Goal: Task Accomplishment & Management: Manage account settings

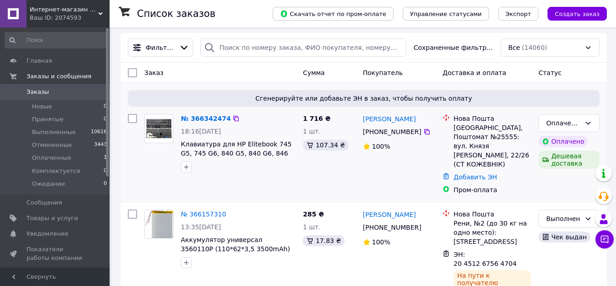
scroll to position [91, 0]
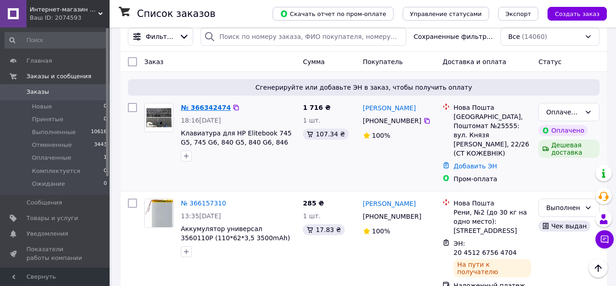
click at [201, 108] on link "№ 366342474" at bounding box center [206, 107] width 50 height 7
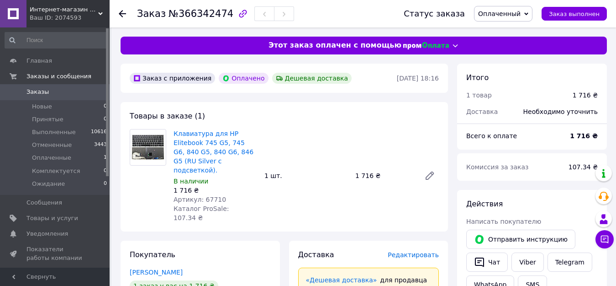
click at [206, 196] on span "Артикул: 67710" at bounding box center [200, 199] width 53 height 7
copy span "67710"
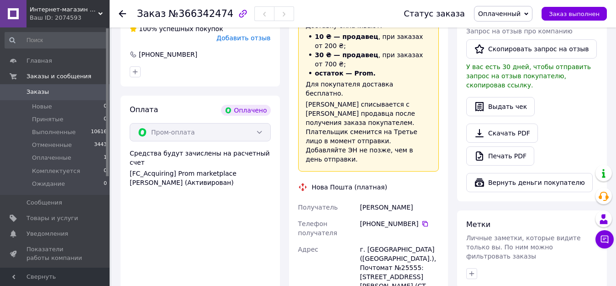
scroll to position [320, 0]
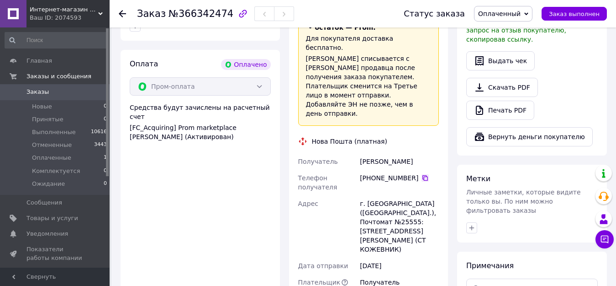
click at [422, 174] on icon at bounding box center [425, 177] width 7 height 7
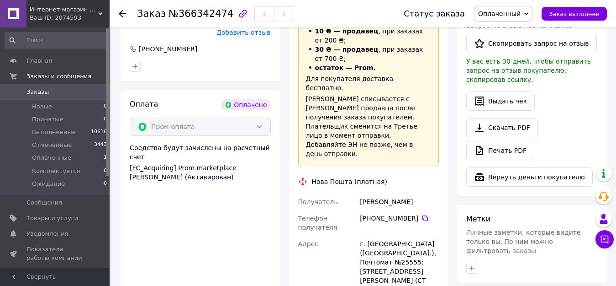
scroll to position [365, 0]
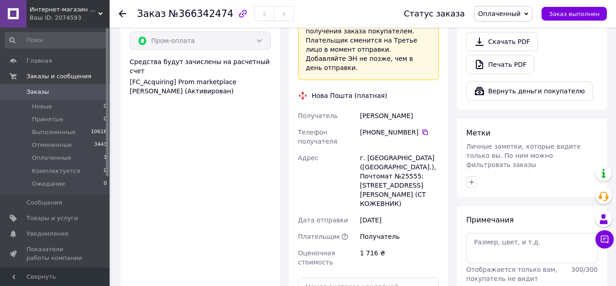
click at [370, 107] on div "[PERSON_NAME]" at bounding box center [399, 115] width 83 height 16
copy div "[PERSON_NAME]"
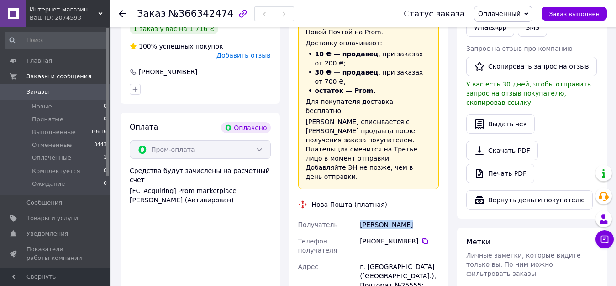
scroll to position [320, 0]
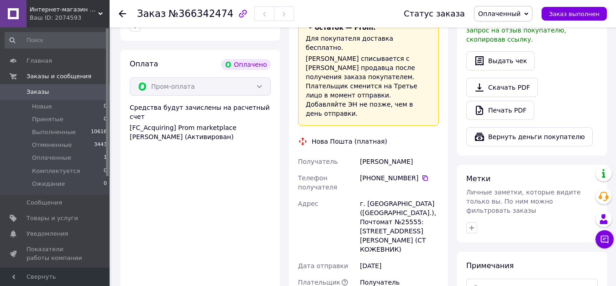
click at [374, 195] on div "г. [GEOGRAPHIC_DATA] ([GEOGRAPHIC_DATA].), Почтомат №25555: [STREET_ADDRESS][PE…" at bounding box center [399, 226] width 83 height 62
drag, startPoint x: 374, startPoint y: 157, endPoint x: 269, endPoint y: 171, distance: 105.5
click at [269, 171] on div "Оплата Оплачено Пром-оплата Средства будут зачислены на расчетный счет [FC_Acqu…" at bounding box center [200, 231] width 159 height 363
click at [402, 195] on div "г. [GEOGRAPHIC_DATA] ([GEOGRAPHIC_DATA].), Почтомат №25555: [STREET_ADDRESS][PE…" at bounding box center [399, 226] width 83 height 62
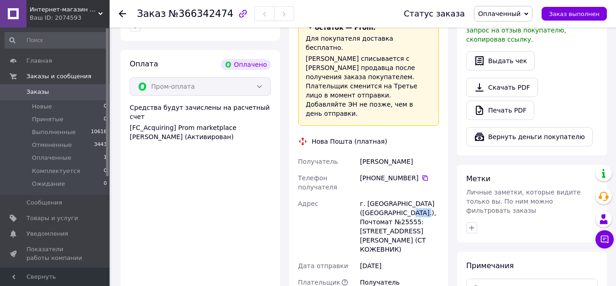
click at [402, 195] on div "г. [GEOGRAPHIC_DATA] ([GEOGRAPHIC_DATA].), Почтомат №25555: [STREET_ADDRESS][PE…" at bounding box center [399, 226] width 83 height 62
copy div "25555"
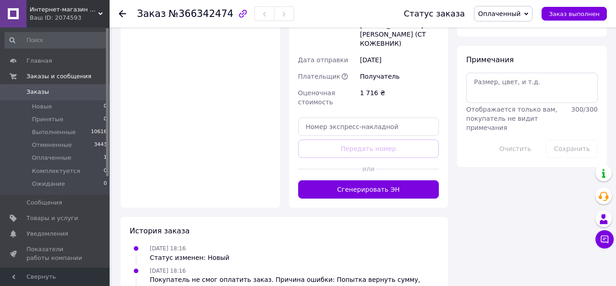
scroll to position [539, 0]
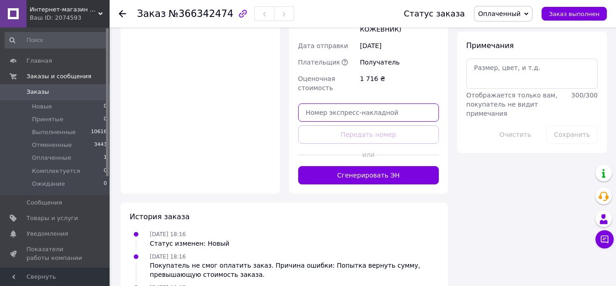
paste input "20451269239854"
type input "20451269239854"
drag, startPoint x: 360, startPoint y: 55, endPoint x: 272, endPoint y: 55, distance: 88.2
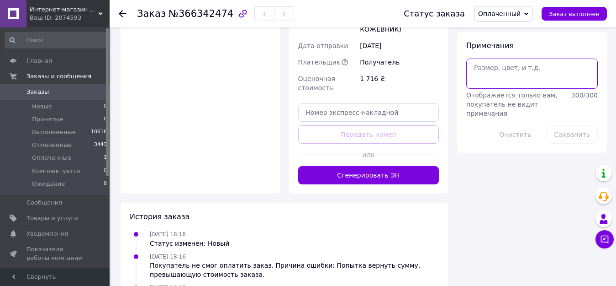
paste textarea "20451269239854"
type textarea "20451269239854"
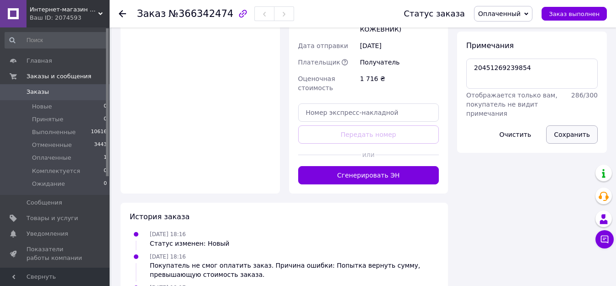
click at [573, 125] on button "Сохранить" at bounding box center [572, 134] width 52 height 18
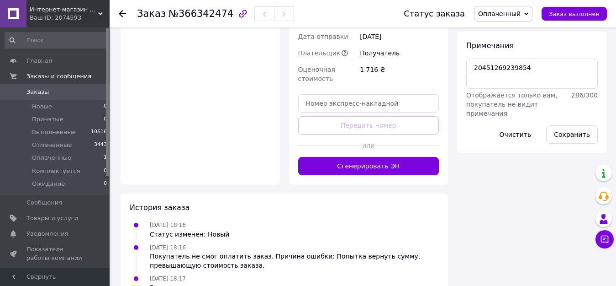
click at [34, 88] on span "Заказы" at bounding box center [37, 92] width 22 height 8
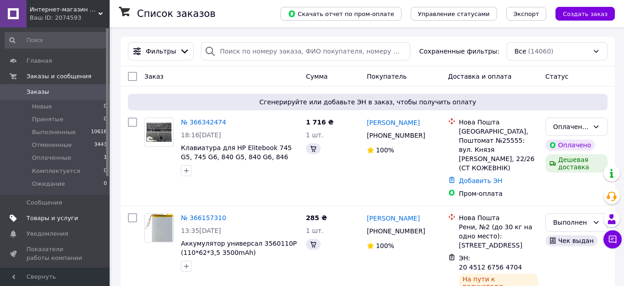
click at [62, 216] on span "Товары и услуги" at bounding box center [52, 218] width 52 height 8
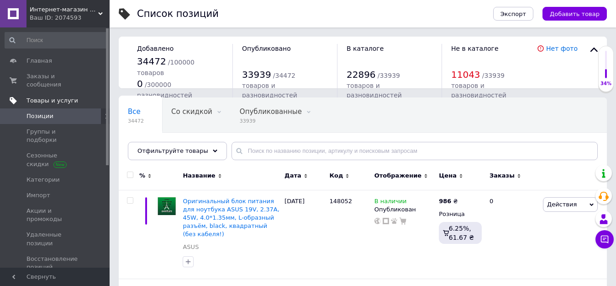
click at [52, 96] on span "Товары и услуги" at bounding box center [52, 100] width 52 height 8
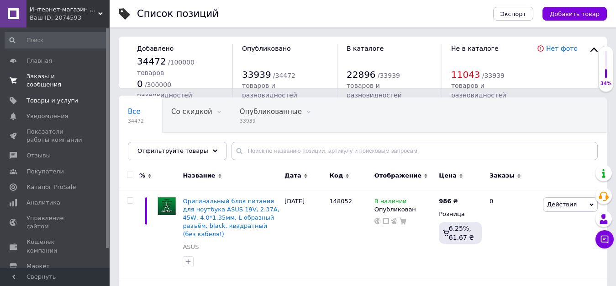
click at [59, 79] on span "Заказы и сообщения" at bounding box center [55, 80] width 58 height 16
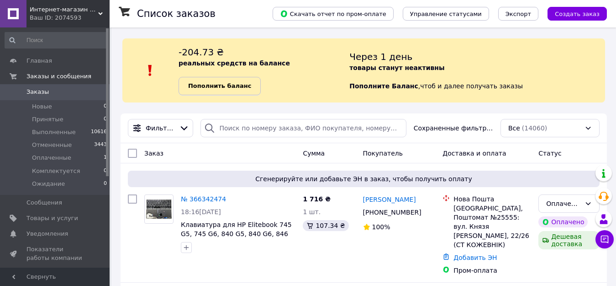
click at [234, 85] on b "Пополнить баланс" at bounding box center [219, 85] width 63 height 7
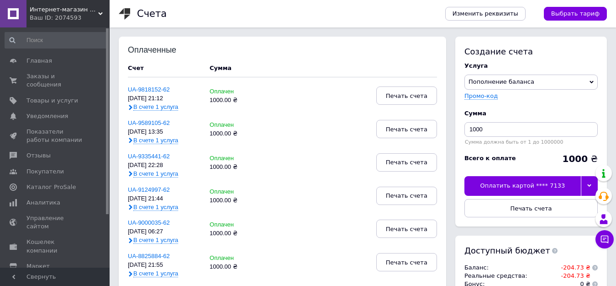
click at [533, 186] on div "Оплатить картой **** 7133" at bounding box center [523, 185] width 116 height 19
